Goal: Transaction & Acquisition: Obtain resource

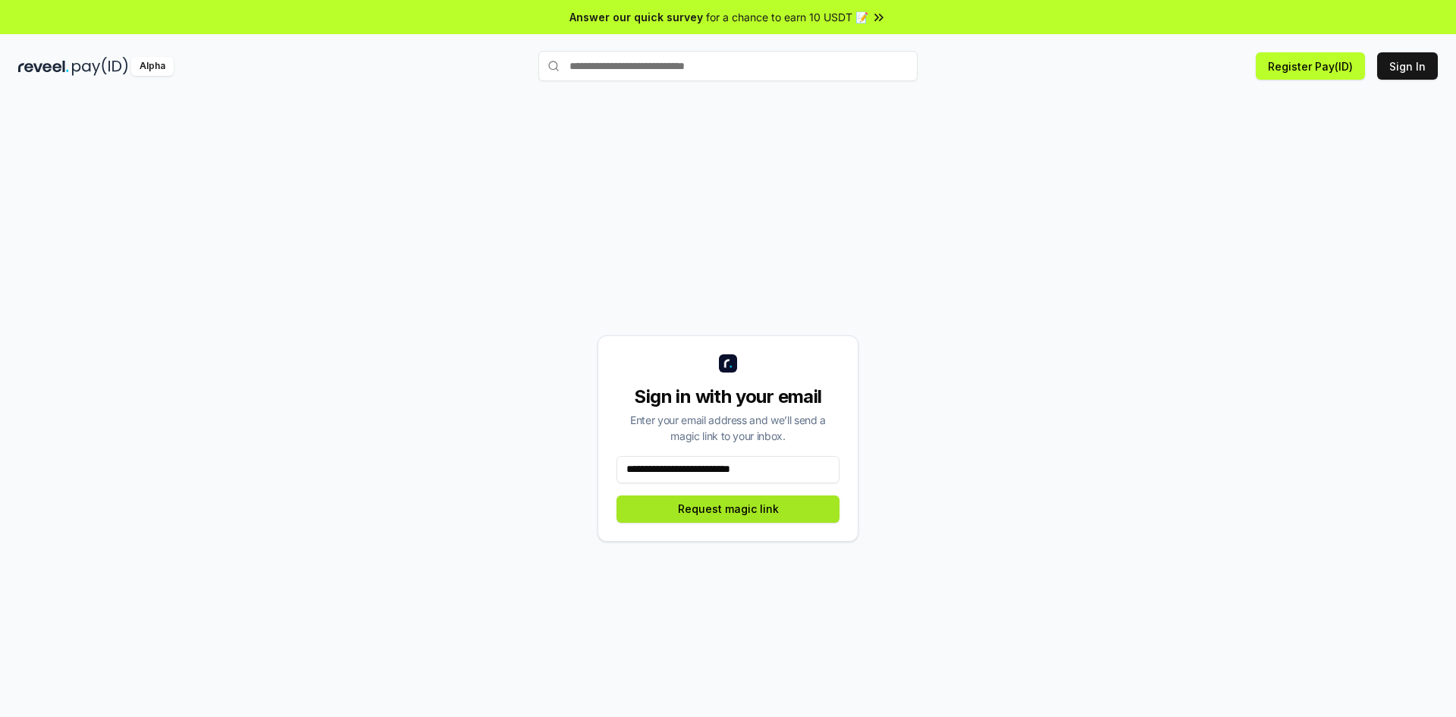
type input "**********"
click at [715, 517] on button "Request magic link" at bounding box center [728, 508] width 223 height 27
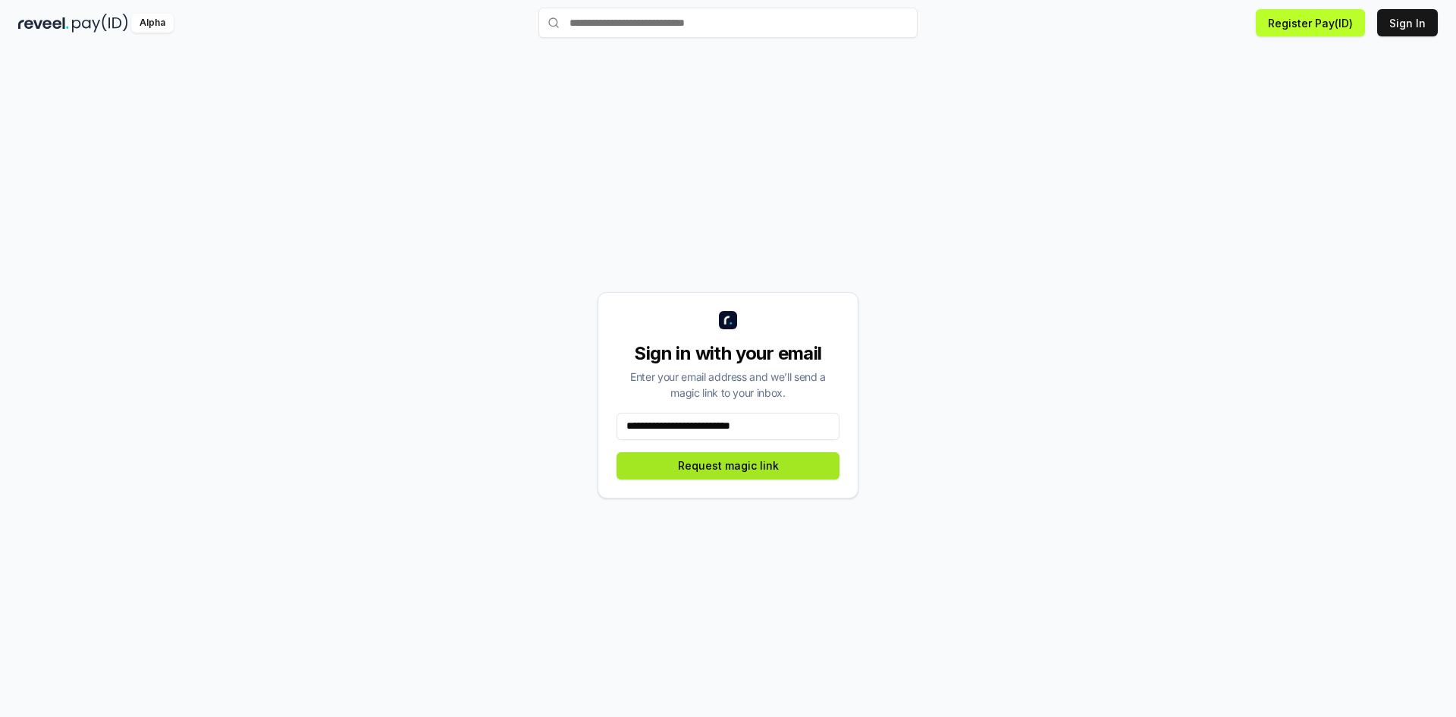
click at [766, 467] on button "Request magic link" at bounding box center [728, 465] width 223 height 27
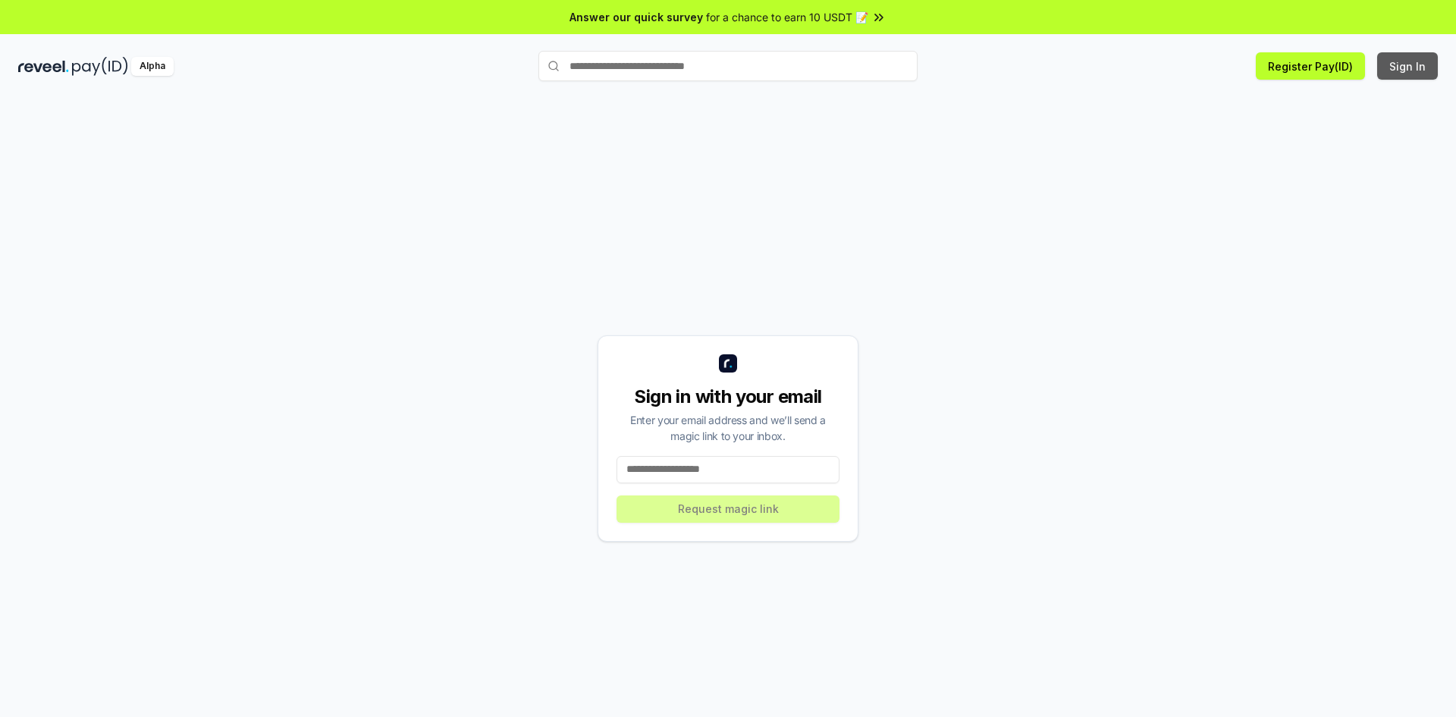
click at [1419, 71] on button "Sign In" at bounding box center [1408, 65] width 61 height 27
click at [1411, 65] on button "Sign In" at bounding box center [1408, 65] width 61 height 27
click at [766, 469] on input at bounding box center [728, 469] width 223 height 27
click at [652, 473] on input at bounding box center [728, 469] width 223 height 27
click at [650, 75] on input "text" at bounding box center [728, 66] width 379 height 30
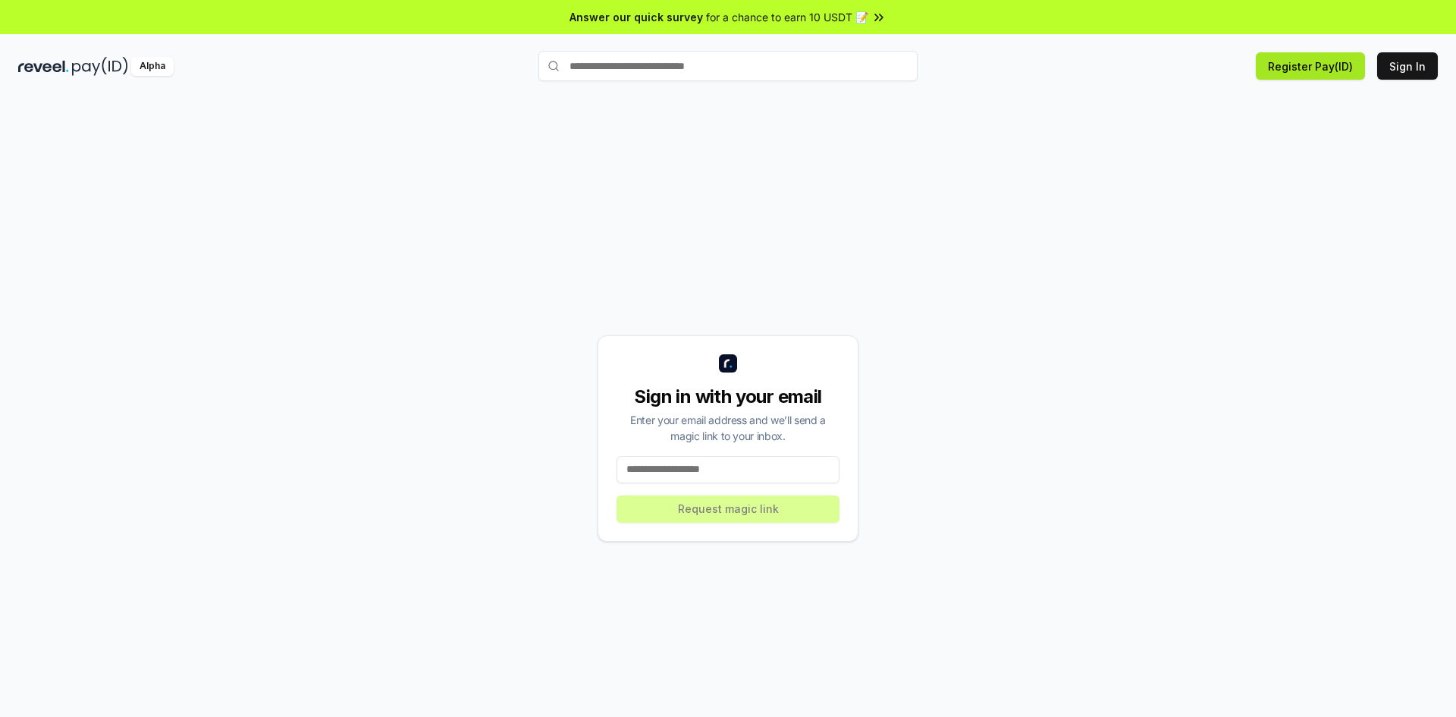
click at [1295, 71] on button "Register Pay(ID)" at bounding box center [1310, 65] width 109 height 27
